Goal: Task Accomplishment & Management: Use online tool/utility

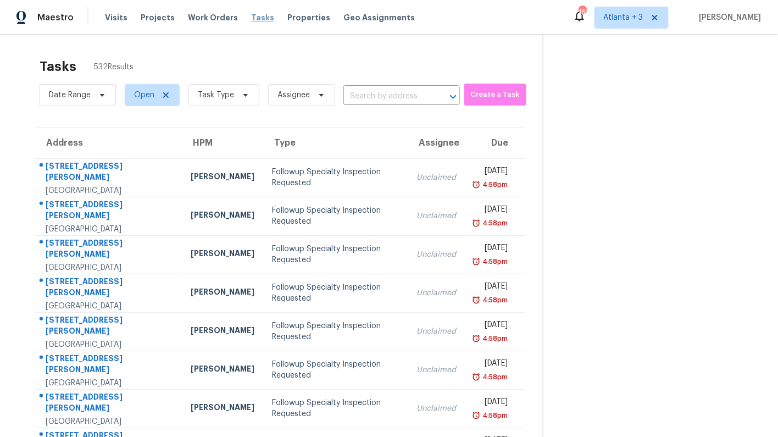
click at [251, 18] on span "Tasks" at bounding box center [262, 18] width 23 height 8
click at [643, 18] on span "Atlanta + 3" at bounding box center [624, 17] width 40 height 11
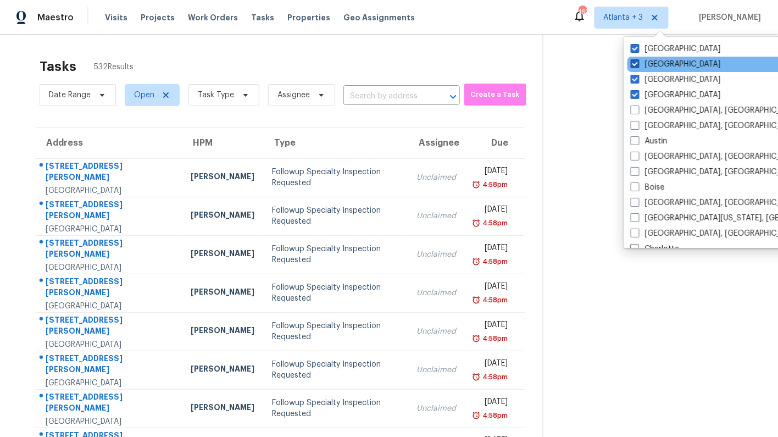
click at [636, 67] on span at bounding box center [635, 63] width 9 height 9
click at [636, 66] on input "[GEOGRAPHIC_DATA]" at bounding box center [634, 62] width 7 height 7
checkbox input "false"
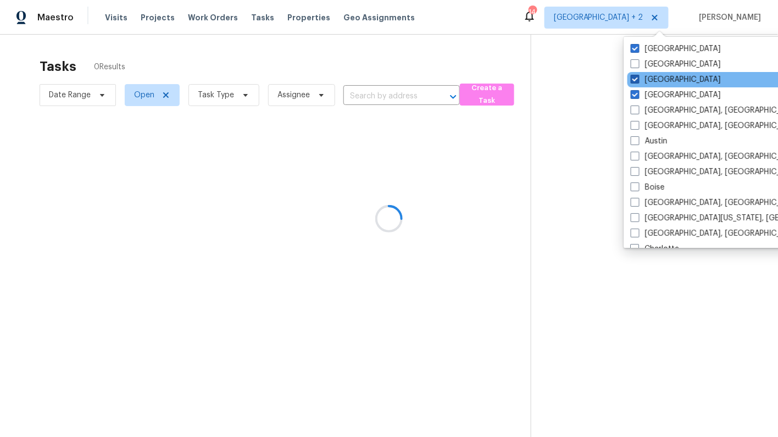
click at [633, 82] on span at bounding box center [635, 79] width 9 height 9
click at [633, 81] on input "[GEOGRAPHIC_DATA]" at bounding box center [634, 77] width 7 height 7
checkbox input "false"
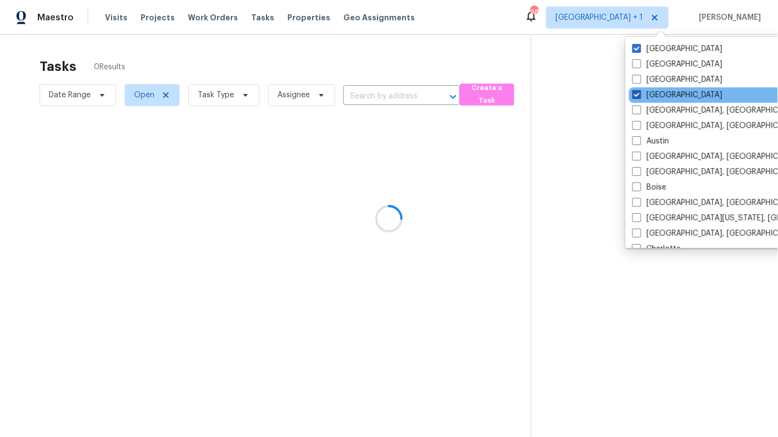
click at [636, 97] on span at bounding box center [636, 94] width 9 height 9
click at [636, 97] on input "[GEOGRAPHIC_DATA]" at bounding box center [635, 93] width 7 height 7
checkbox input "false"
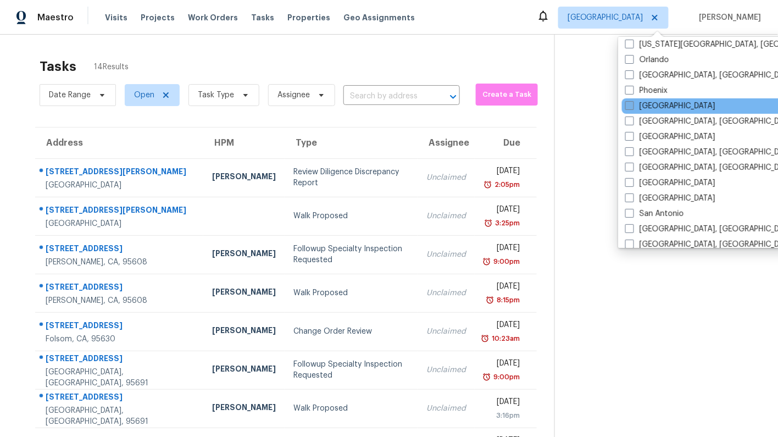
scroll to position [736, 0]
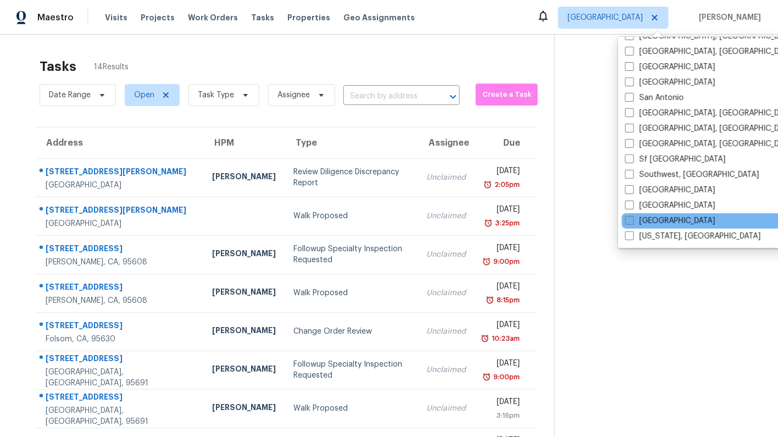
click at [630, 219] on span at bounding box center [629, 220] width 9 height 9
click at [630, 219] on input "[GEOGRAPHIC_DATA]" at bounding box center [628, 218] width 7 height 7
checkbox input "true"
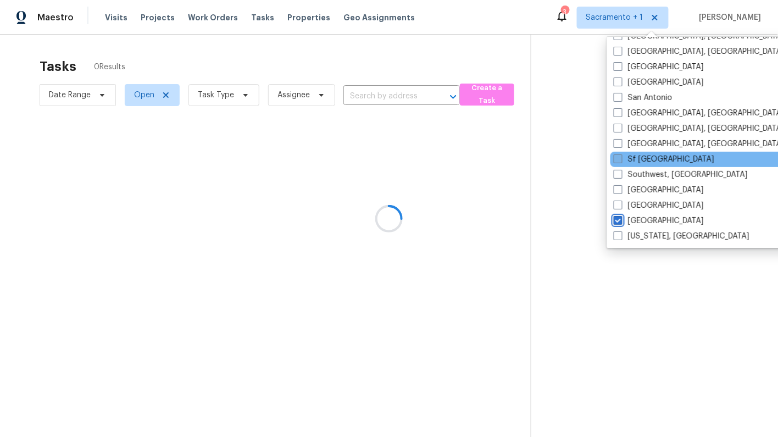
scroll to position [718, 0]
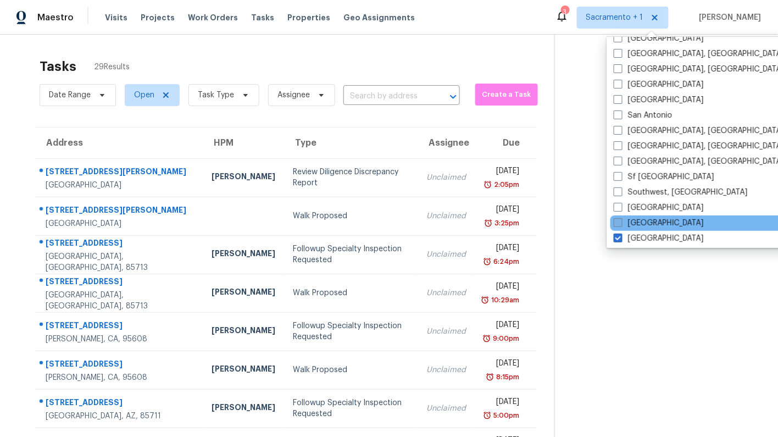
click at [620, 224] on span at bounding box center [618, 222] width 9 height 9
click at [620, 224] on input "[GEOGRAPHIC_DATA]" at bounding box center [617, 221] width 7 height 7
checkbox input "true"
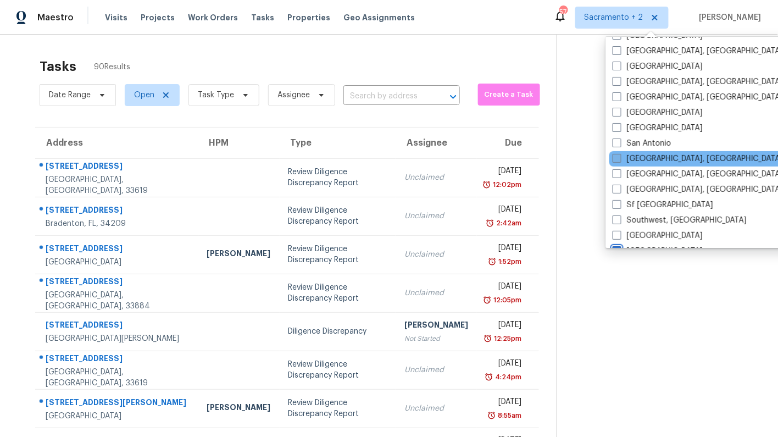
scroll to position [659, 0]
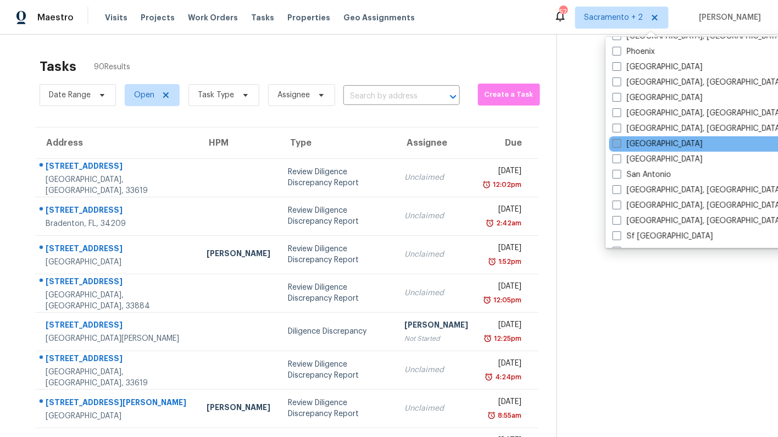
click at [618, 146] on span at bounding box center [617, 143] width 9 height 9
click at [618, 146] on input "[GEOGRAPHIC_DATA]" at bounding box center [616, 141] width 7 height 7
checkbox input "true"
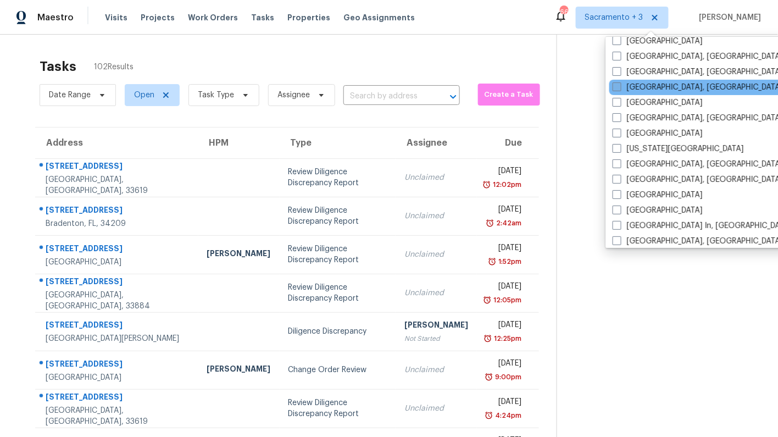
scroll to position [364, 0]
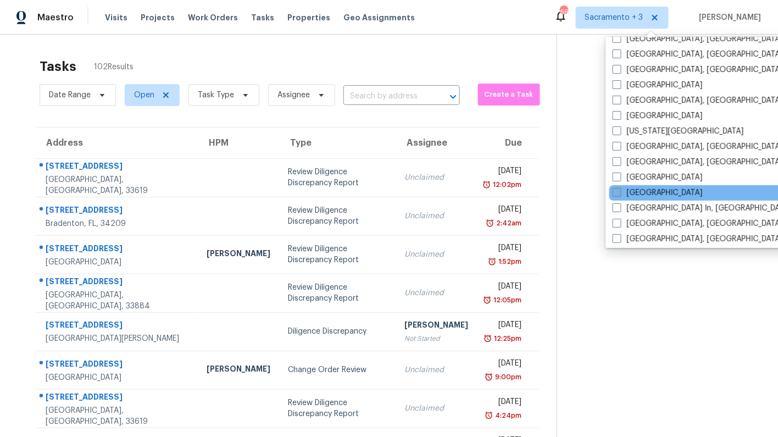
click at [618, 190] on span at bounding box center [617, 192] width 9 height 9
click at [618, 190] on input "[GEOGRAPHIC_DATA]" at bounding box center [616, 190] width 7 height 7
checkbox input "true"
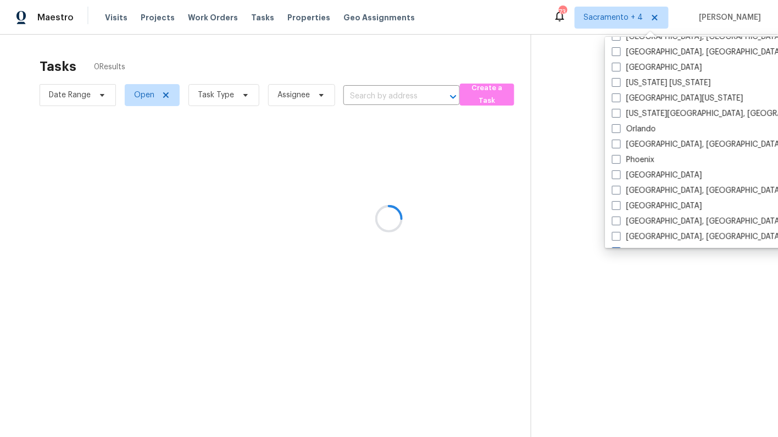
scroll to position [551, 0]
click at [615, 174] on span at bounding box center [616, 174] width 9 height 9
click at [615, 174] on input "[GEOGRAPHIC_DATA]" at bounding box center [615, 172] width 7 height 7
checkbox input "true"
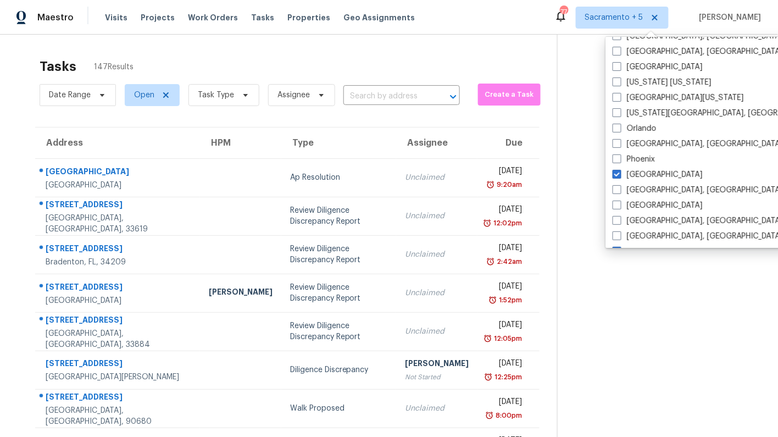
click at [557, 140] on section at bounding box center [658, 304] width 203 height 538
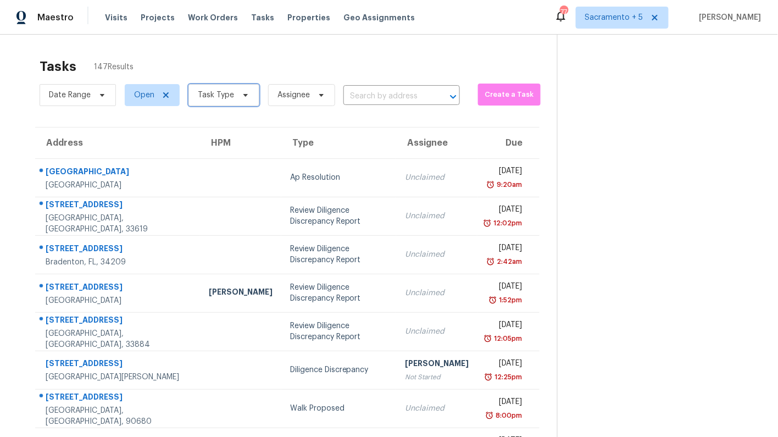
click at [226, 101] on span "Task Type" at bounding box center [223, 95] width 71 height 22
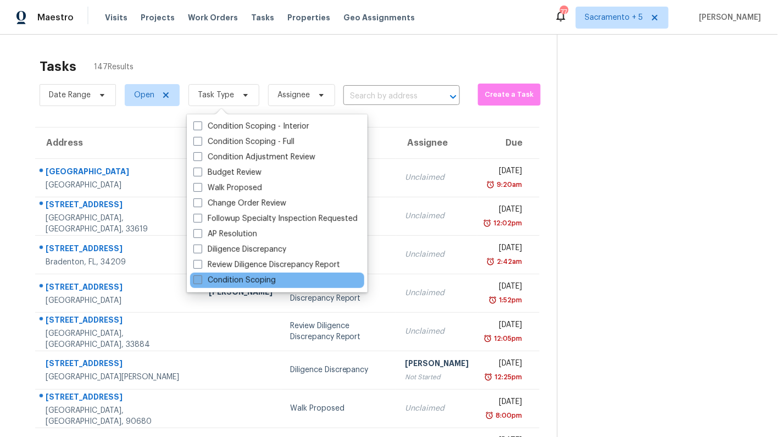
click at [194, 279] on span at bounding box center [197, 279] width 9 height 9
click at [194, 279] on input "Condition Scoping" at bounding box center [196, 278] width 7 height 7
checkbox input "true"
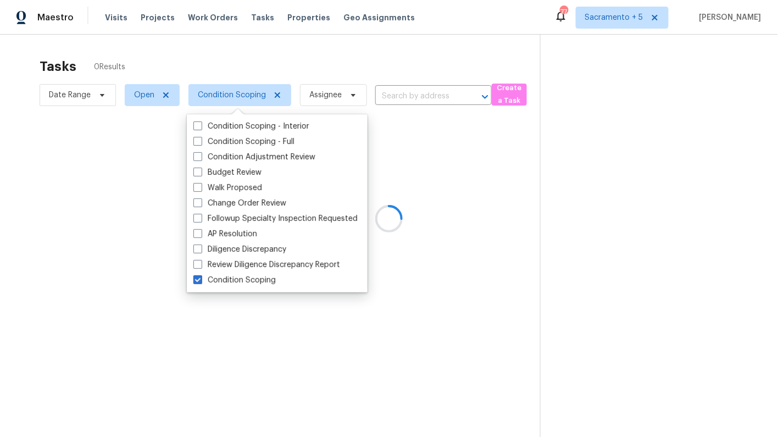
click at [187, 66] on div at bounding box center [389, 218] width 778 height 437
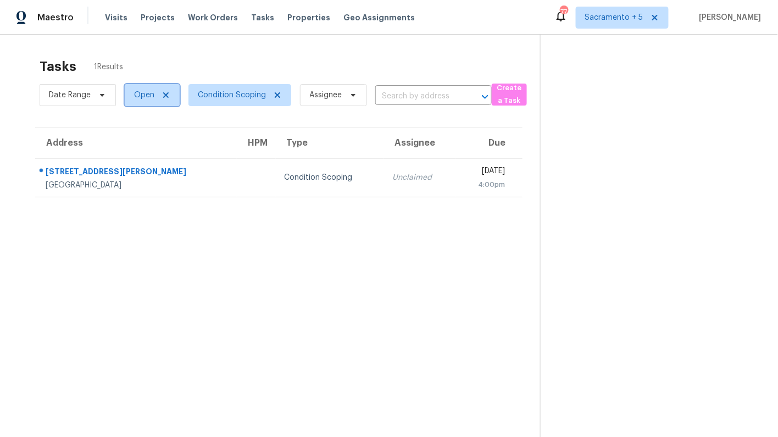
click at [144, 94] on span "Open" at bounding box center [144, 95] width 20 height 11
click at [135, 142] on span at bounding box center [134, 141] width 9 height 9
click at [135, 142] on input "Closed" at bounding box center [133, 139] width 7 height 7
checkbox input "true"
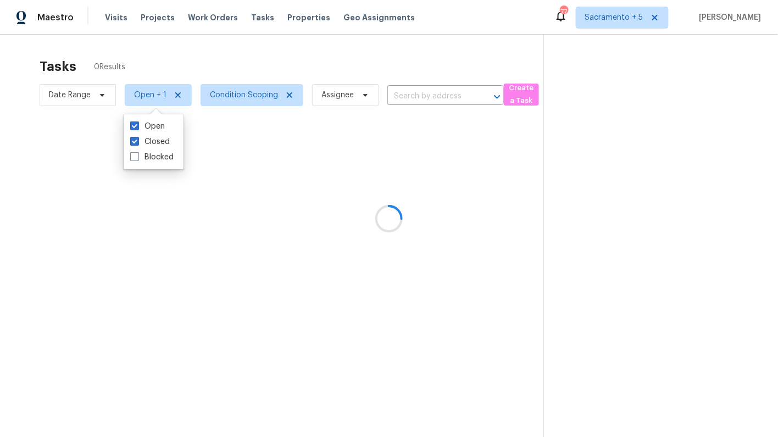
click at [188, 49] on div at bounding box center [389, 218] width 778 height 437
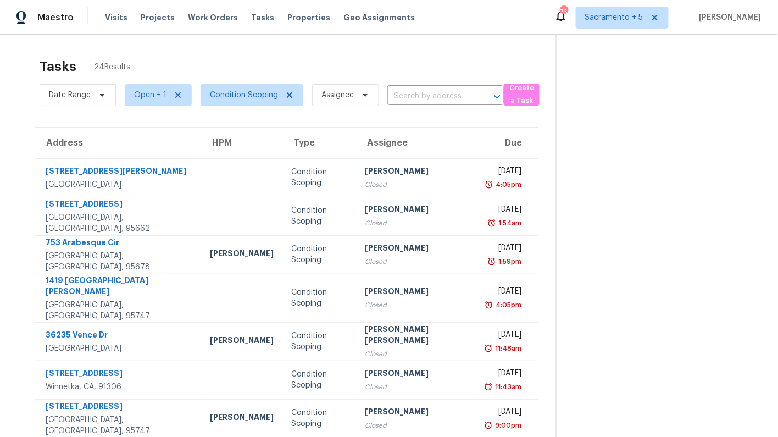
scroll to position [134, 0]
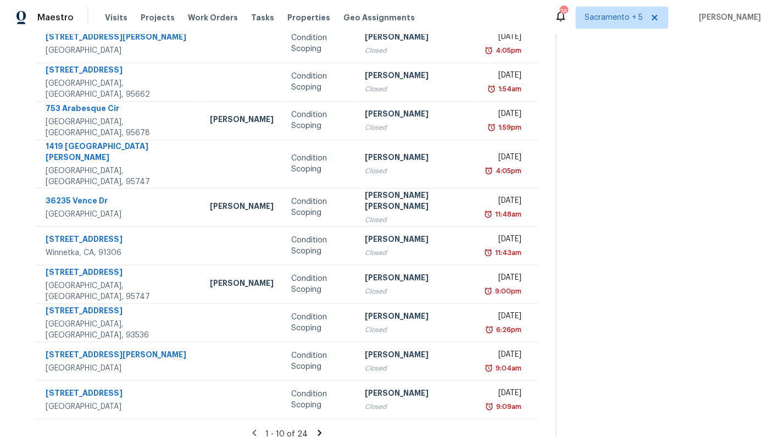
click at [315, 428] on icon at bounding box center [320, 433] width 10 height 10
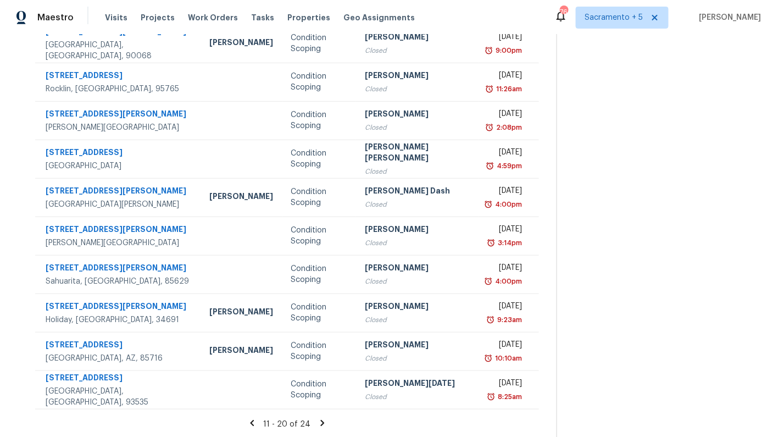
click at [320, 421] on icon at bounding box center [322, 423] width 4 height 6
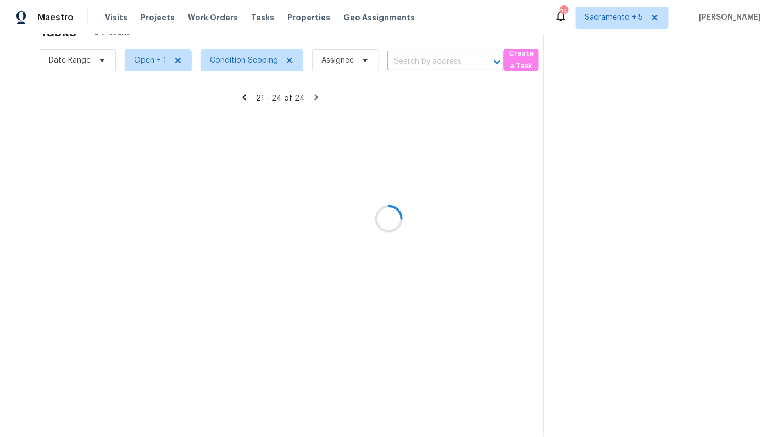
scroll to position [34, 0]
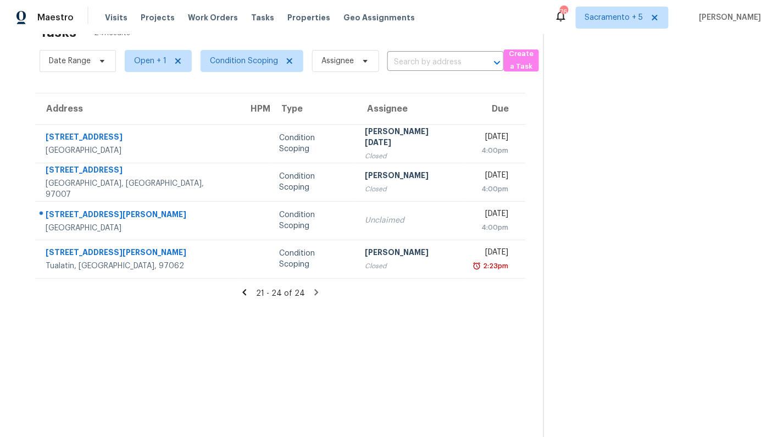
click at [246, 294] on icon at bounding box center [245, 292] width 10 height 10
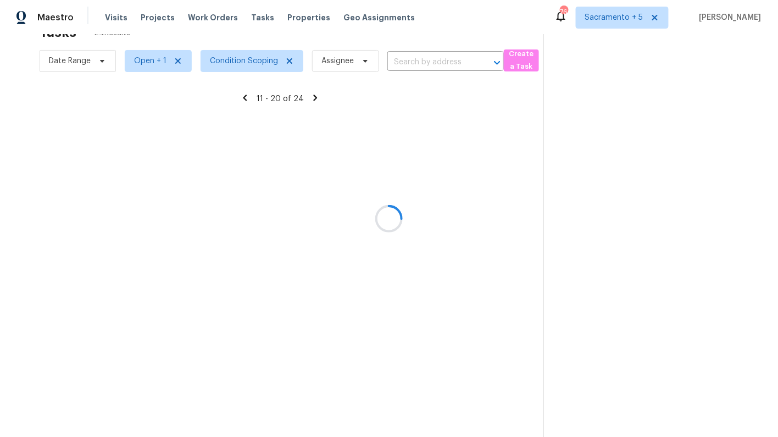
scroll to position [134, 0]
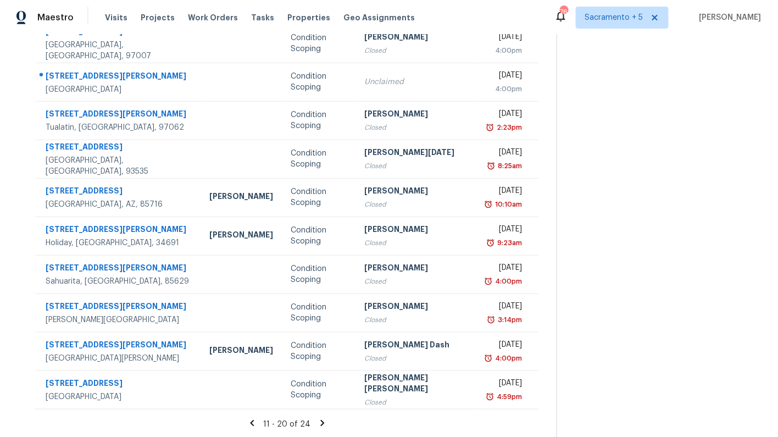
click at [318, 423] on icon at bounding box center [323, 423] width 10 height 10
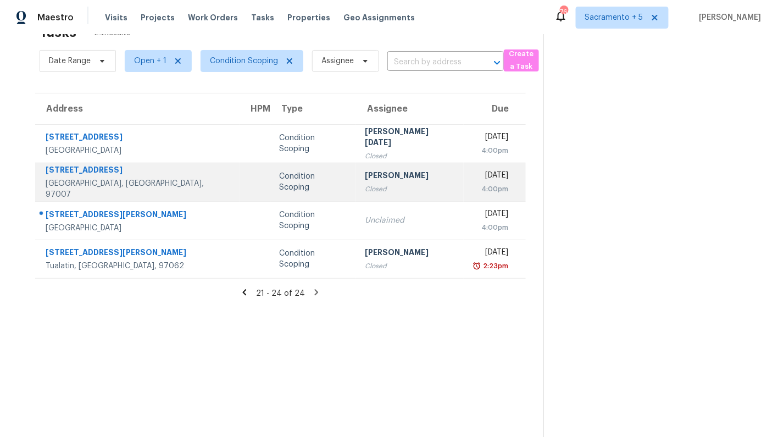
click at [270, 189] on td "Condition Scoping" at bounding box center [313, 182] width 86 height 38
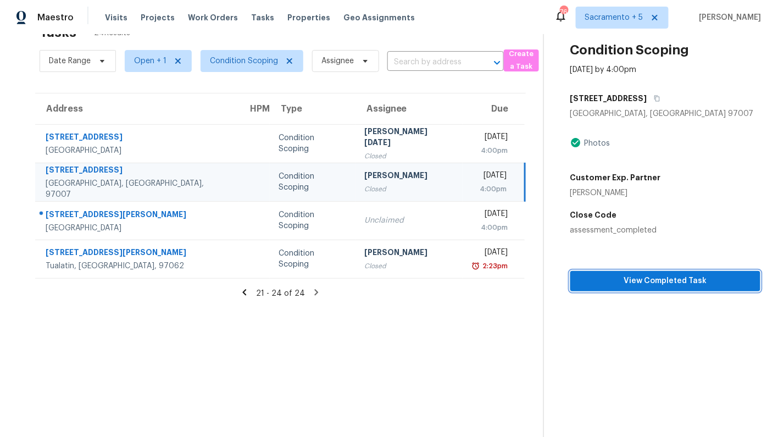
click at [593, 281] on span "View Completed Task" at bounding box center [665, 281] width 172 height 14
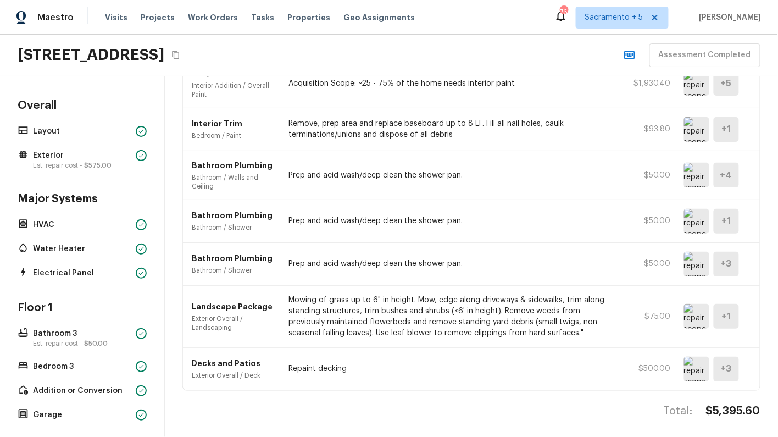
click at [51, 141] on div "Overall Layout Exterior Est. repair cost - $575.00" at bounding box center [81, 135] width 133 height 74
click at [63, 131] on p "Layout" at bounding box center [82, 131] width 98 height 11
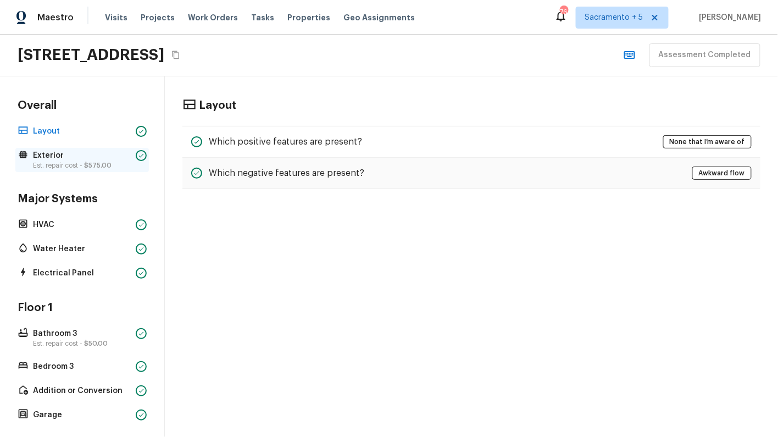
click at [57, 158] on p "Exterior" at bounding box center [82, 155] width 98 height 11
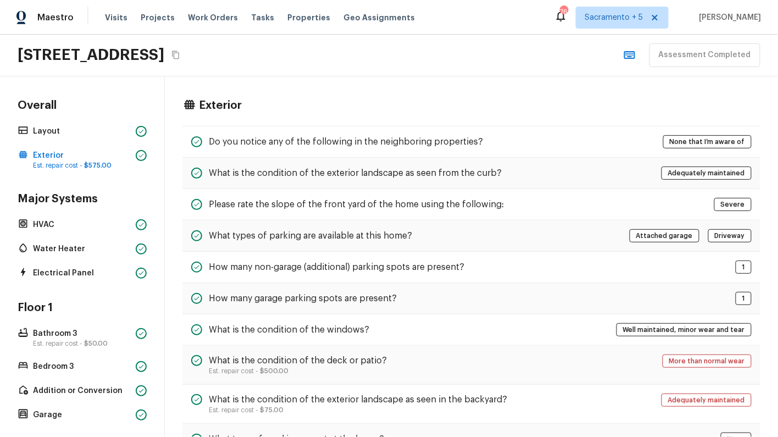
click at [70, 138] on div "Overall Layout Exterior Est. repair cost - $575.00" at bounding box center [81, 135] width 133 height 74
click at [69, 126] on p "Layout" at bounding box center [82, 131] width 98 height 11
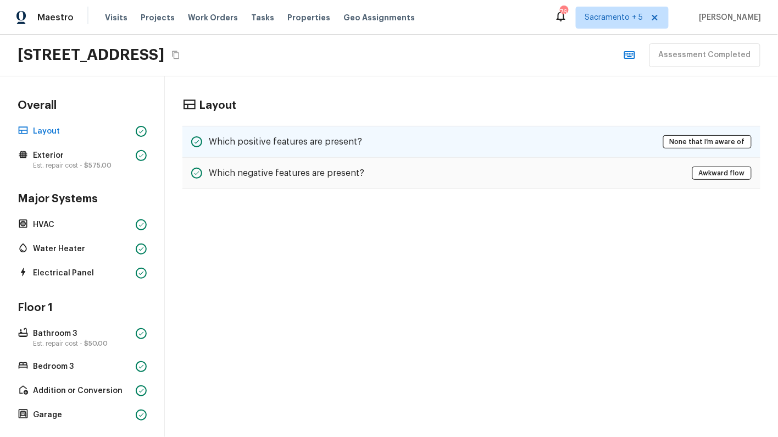
click at [346, 153] on div "Which positive features are present? None that I’m aware of" at bounding box center [471, 142] width 578 height 32
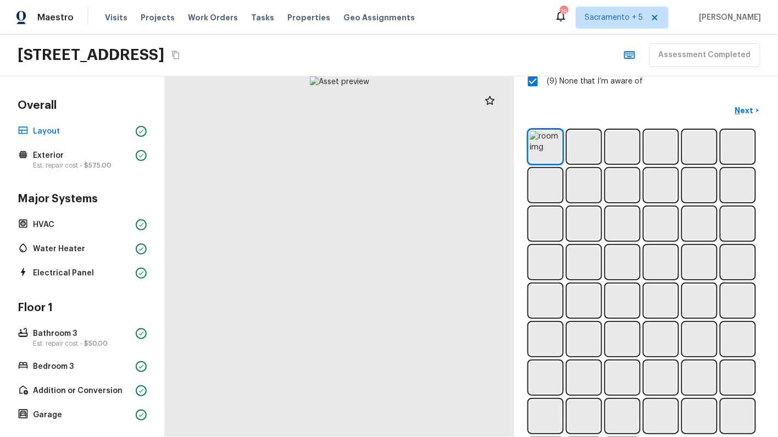
scroll to position [339, 0]
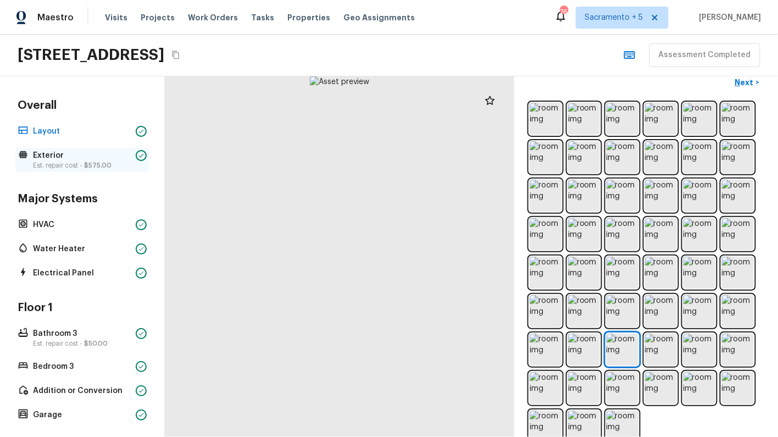
click at [55, 156] on p "Exterior" at bounding box center [82, 155] width 98 height 11
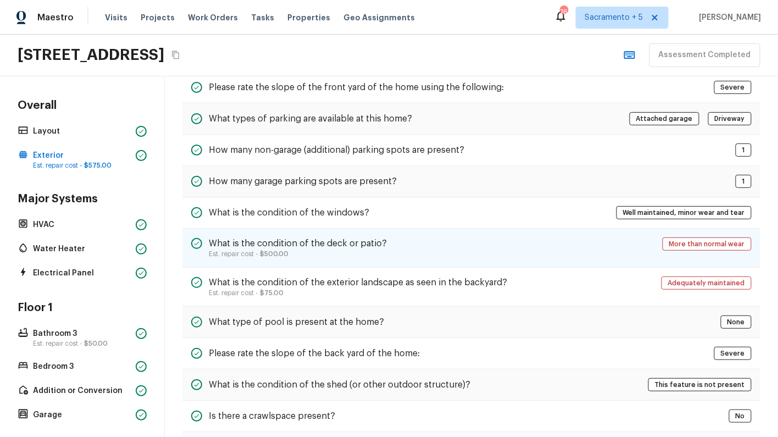
scroll to position [118, 0]
click at [376, 249] on p "Est. repair cost - $500.00" at bounding box center [298, 253] width 178 height 9
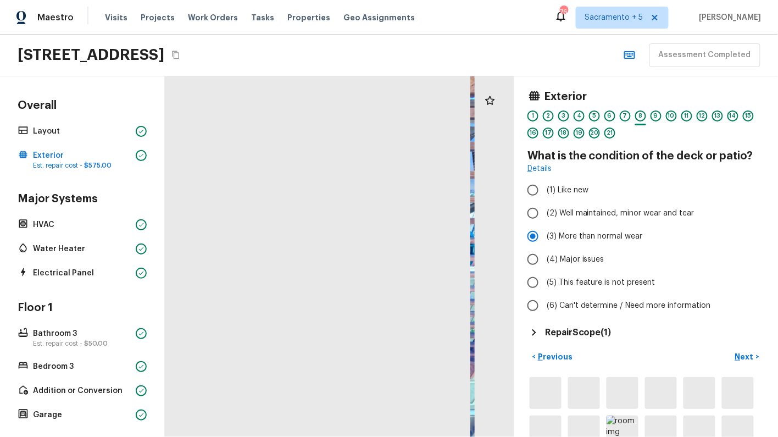
scroll to position [294, 0]
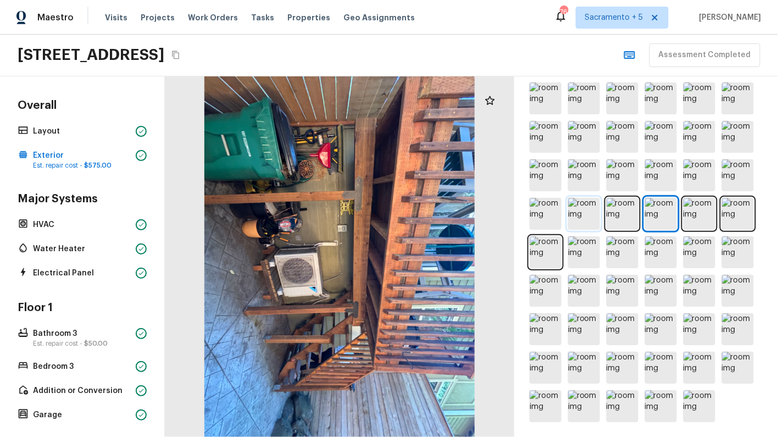
click at [583, 209] on img at bounding box center [584, 214] width 32 height 32
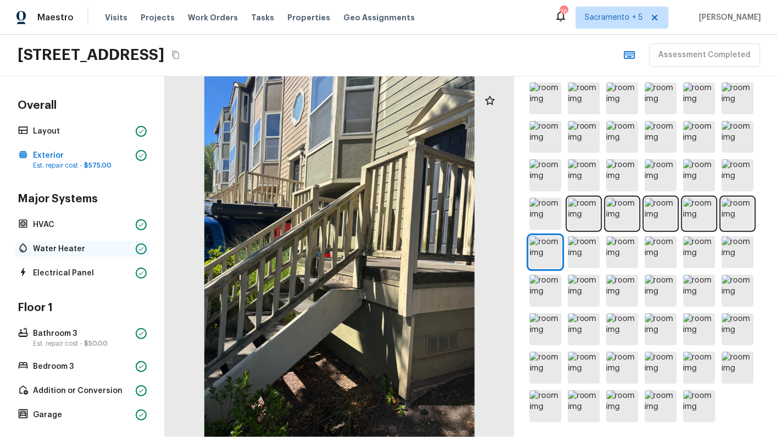
scroll to position [374, 0]
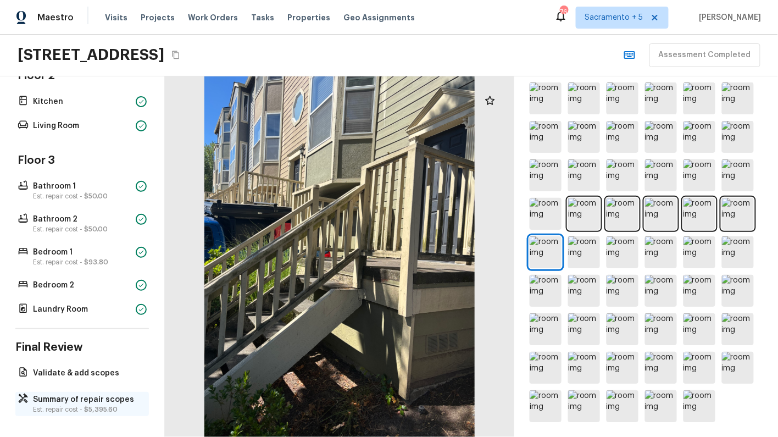
click at [70, 398] on p "Summary of repair scopes" at bounding box center [87, 399] width 109 height 11
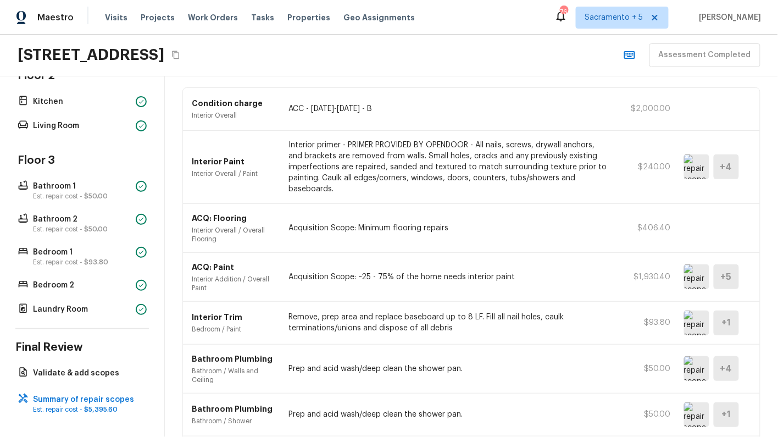
scroll to position [70, 0]
click at [694, 274] on img at bounding box center [696, 276] width 25 height 25
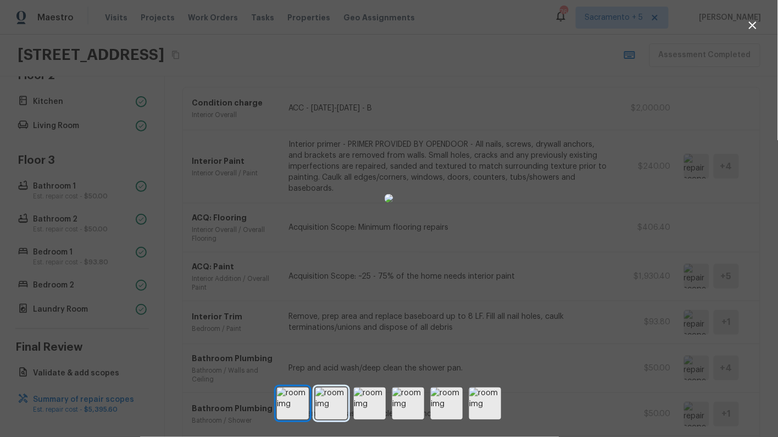
click at [321, 408] on img at bounding box center [331, 403] width 32 height 32
click at [372, 402] on img at bounding box center [370, 403] width 32 height 32
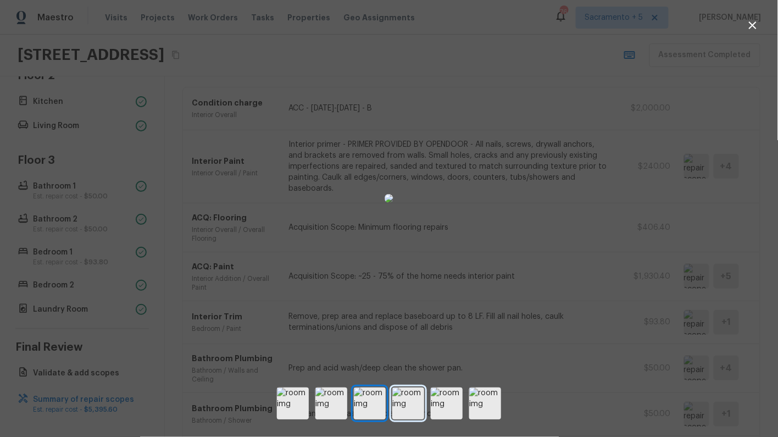
click at [409, 400] on img at bounding box center [408, 403] width 32 height 32
click at [373, 407] on img at bounding box center [370, 403] width 32 height 32
click at [442, 403] on img at bounding box center [447, 403] width 32 height 32
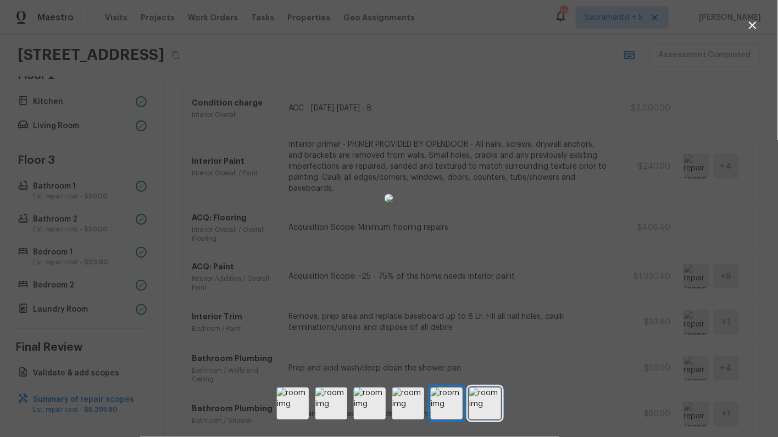
click at [481, 407] on img at bounding box center [485, 403] width 32 height 32
click at [630, 219] on div at bounding box center [389, 198] width 778 height 361
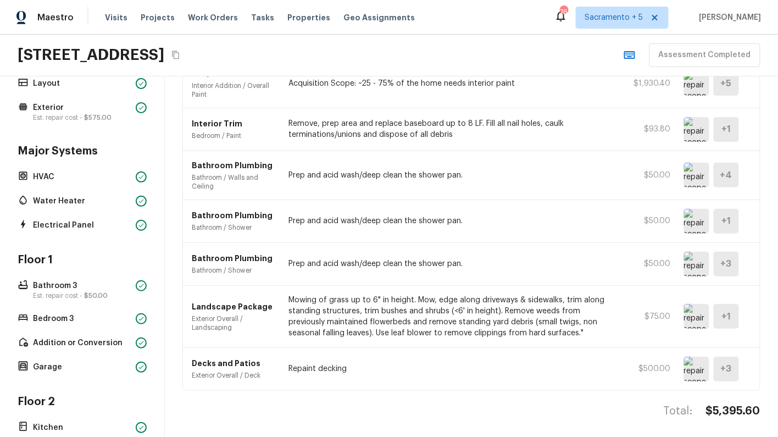
scroll to position [18, 0]
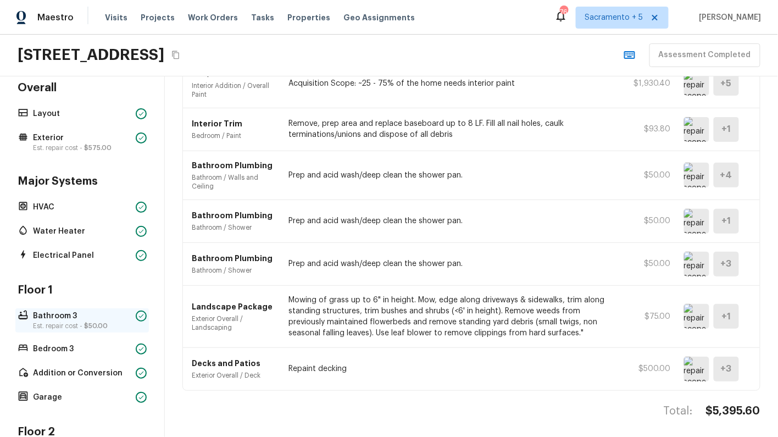
click at [80, 325] on p "Est. repair cost - $50.00" at bounding box center [82, 325] width 98 height 9
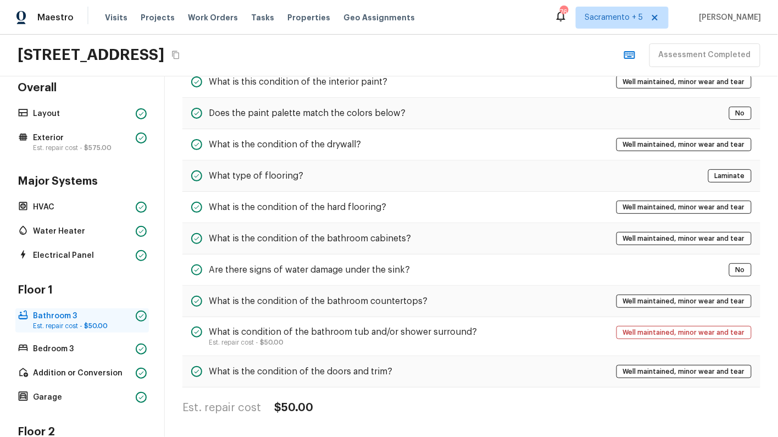
scroll to position [57, 0]
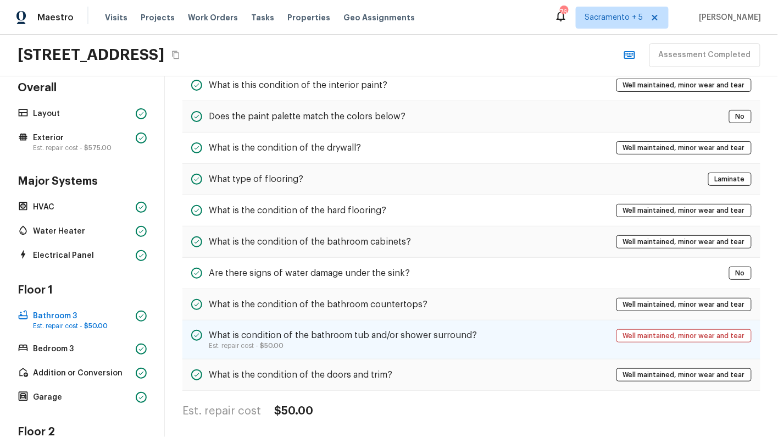
click at [325, 342] on p "Est. repair cost - $50.00" at bounding box center [343, 345] width 268 height 9
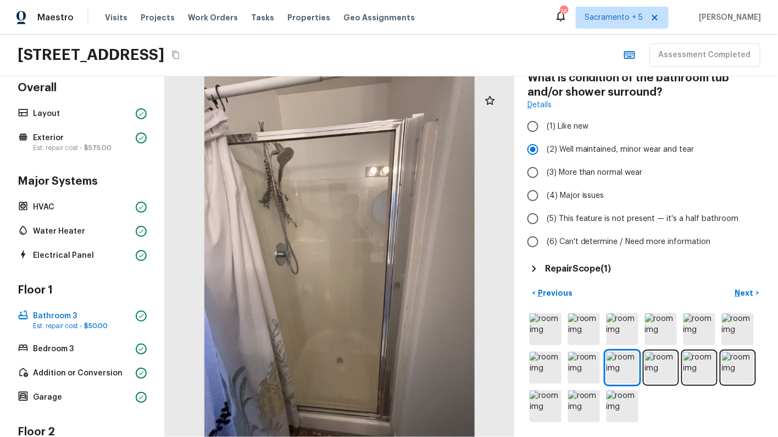
scroll to position [374, 0]
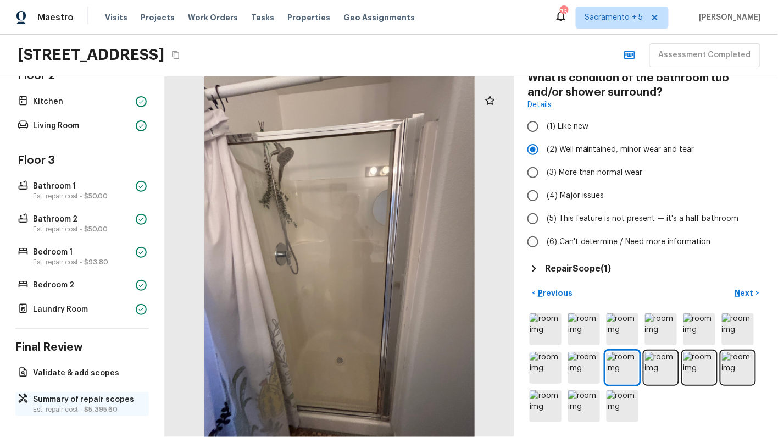
click at [76, 398] on p "Summary of repair scopes" at bounding box center [87, 399] width 109 height 11
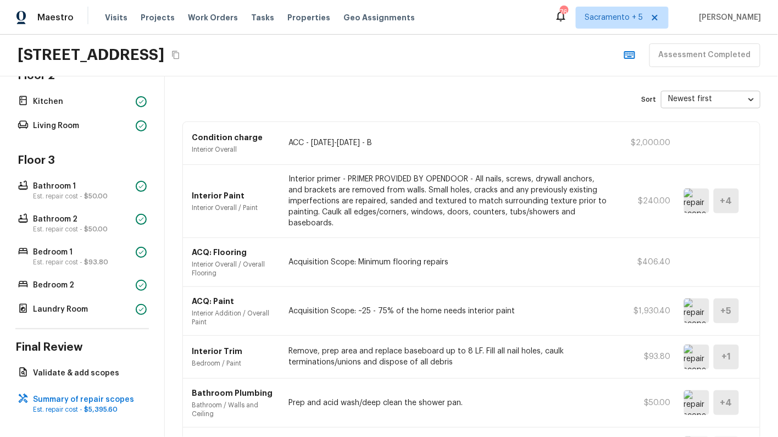
scroll to position [263, 0]
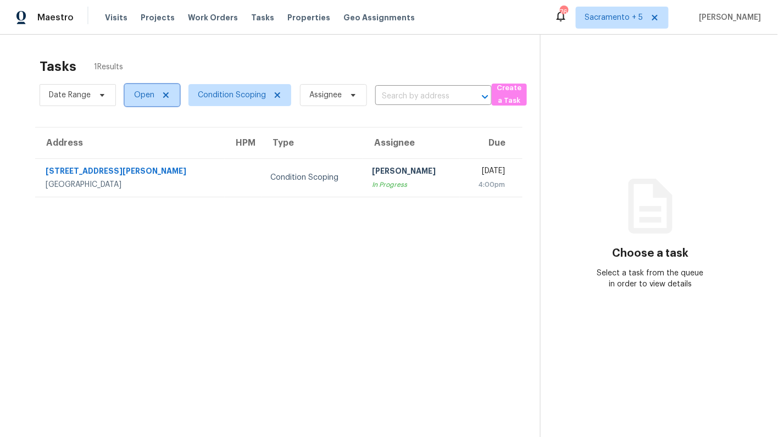
click at [151, 102] on span "Open" at bounding box center [152, 95] width 55 height 22
click at [137, 141] on span at bounding box center [134, 141] width 9 height 9
click at [137, 141] on input "Closed" at bounding box center [133, 139] width 7 height 7
checkbox input "true"
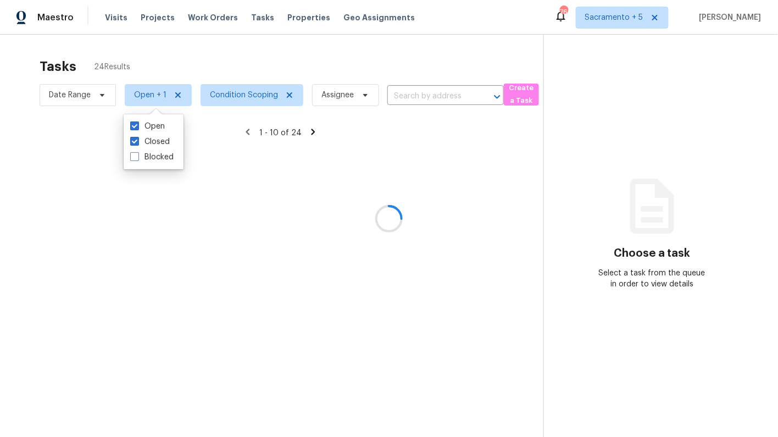
click at [639, 14] on div at bounding box center [389, 218] width 778 height 437
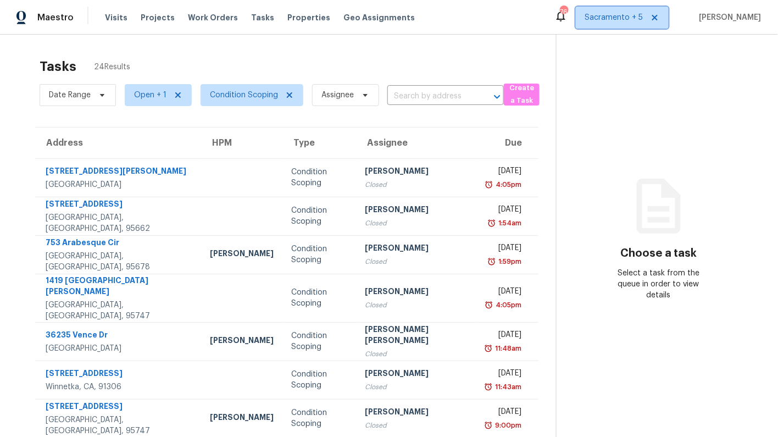
click at [643, 17] on span "Sacramento + 5" at bounding box center [614, 17] width 58 height 11
click at [575, 296] on section "Choose a task Select a task from the queue in order to view details" at bounding box center [658, 309] width 204 height 548
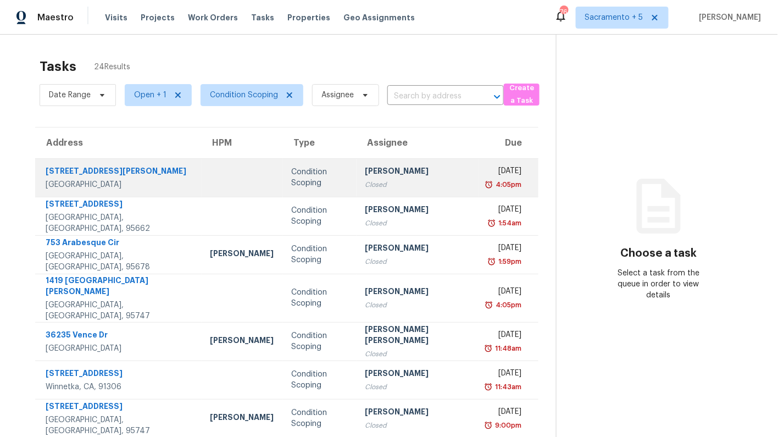
click at [202, 180] on td at bounding box center [242, 177] width 81 height 38
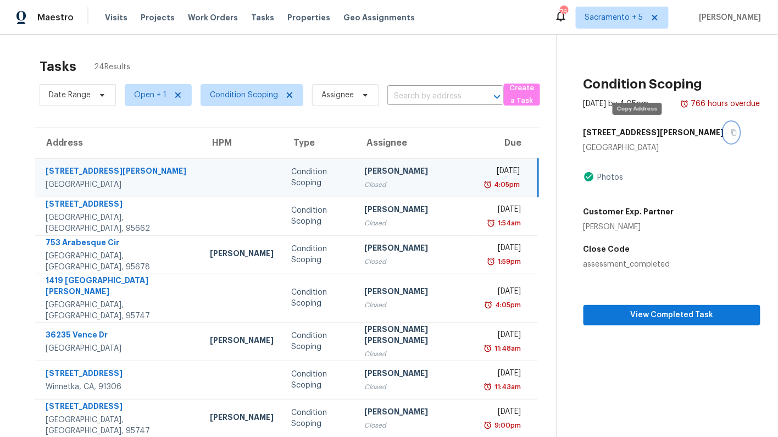
click at [724, 136] on button "button" at bounding box center [731, 133] width 15 height 20
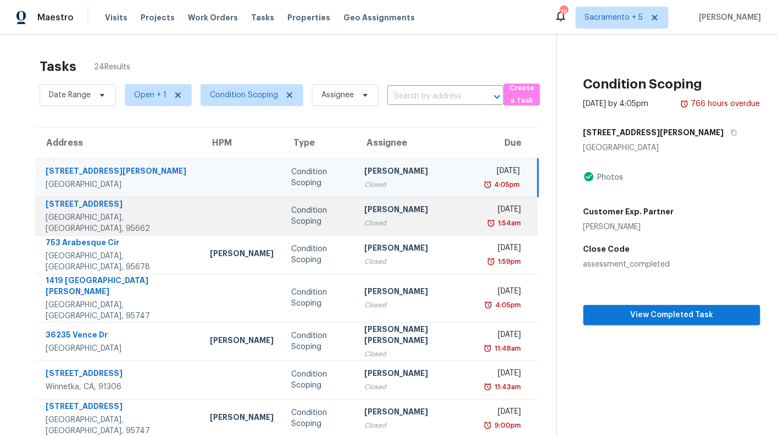
click at [201, 223] on td at bounding box center [241, 216] width 81 height 38
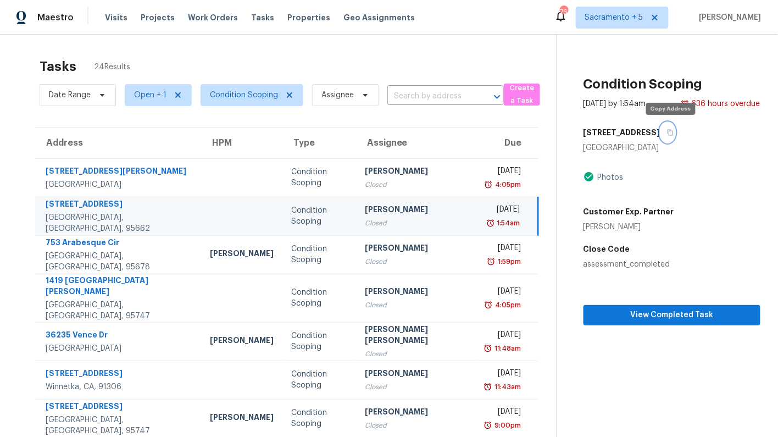
click at [673, 130] on icon "button" at bounding box center [669, 133] width 5 height 6
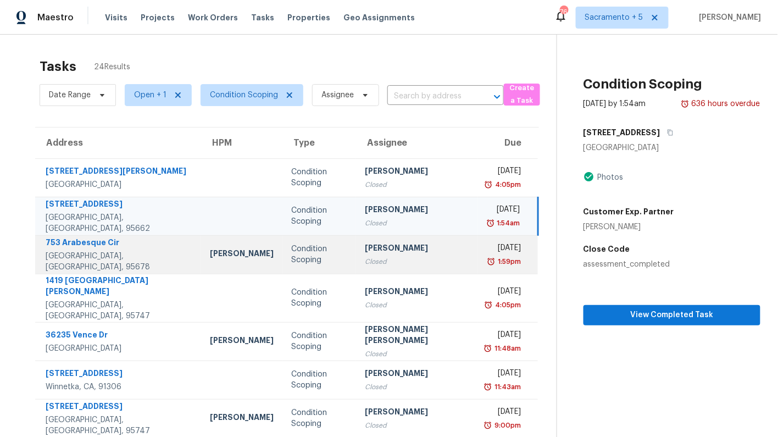
click at [201, 255] on td "[PERSON_NAME]" at bounding box center [241, 254] width 81 height 38
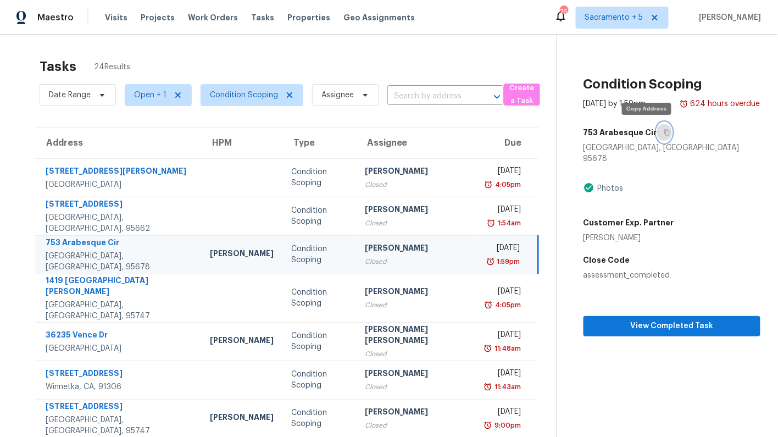
click at [664, 131] on icon "button" at bounding box center [666, 133] width 5 height 6
